Goal: Task Accomplishment & Management: Complete application form

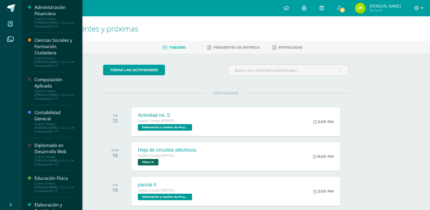
click at [4, 25] on span at bounding box center [10, 24] width 12 height 12
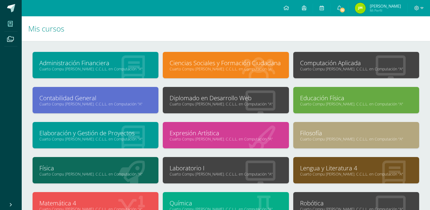
click at [319, 66] on link "Computación Aplicada" at bounding box center [356, 63] width 112 height 8
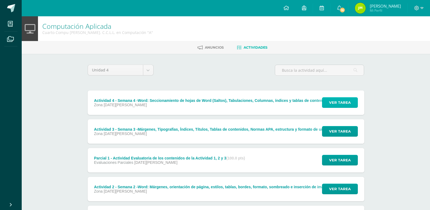
click at [344, 100] on span "Ver tarea" at bounding box center [340, 102] width 22 height 10
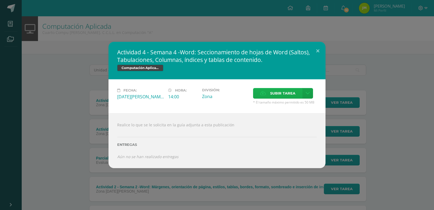
click at [270, 92] on span "Subir tarea" at bounding box center [282, 93] width 25 height 10
click at [0, 0] on input "Subir tarea" at bounding box center [0, 0] width 0 height 0
drag, startPoint x: 293, startPoint y: 92, endPoint x: 290, endPoint y: 94, distance: 4.3
click at [293, 93] on span "Subir tarea" at bounding box center [282, 93] width 25 height 10
click at [0, 0] on input "Subir tarea" at bounding box center [0, 0] width 0 height 0
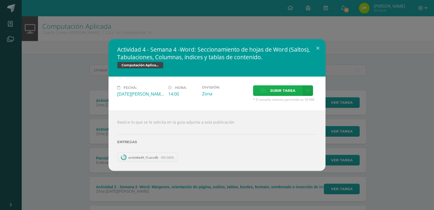
click at [275, 91] on span "Subir tarea" at bounding box center [282, 90] width 25 height 10
click at [0, 0] on input "Subir tarea" at bounding box center [0, 0] width 0 height 0
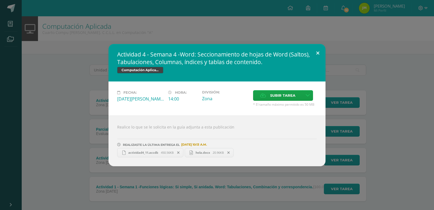
click at [322, 53] on button at bounding box center [317, 53] width 15 height 18
